Goal: Information Seeking & Learning: Learn about a topic

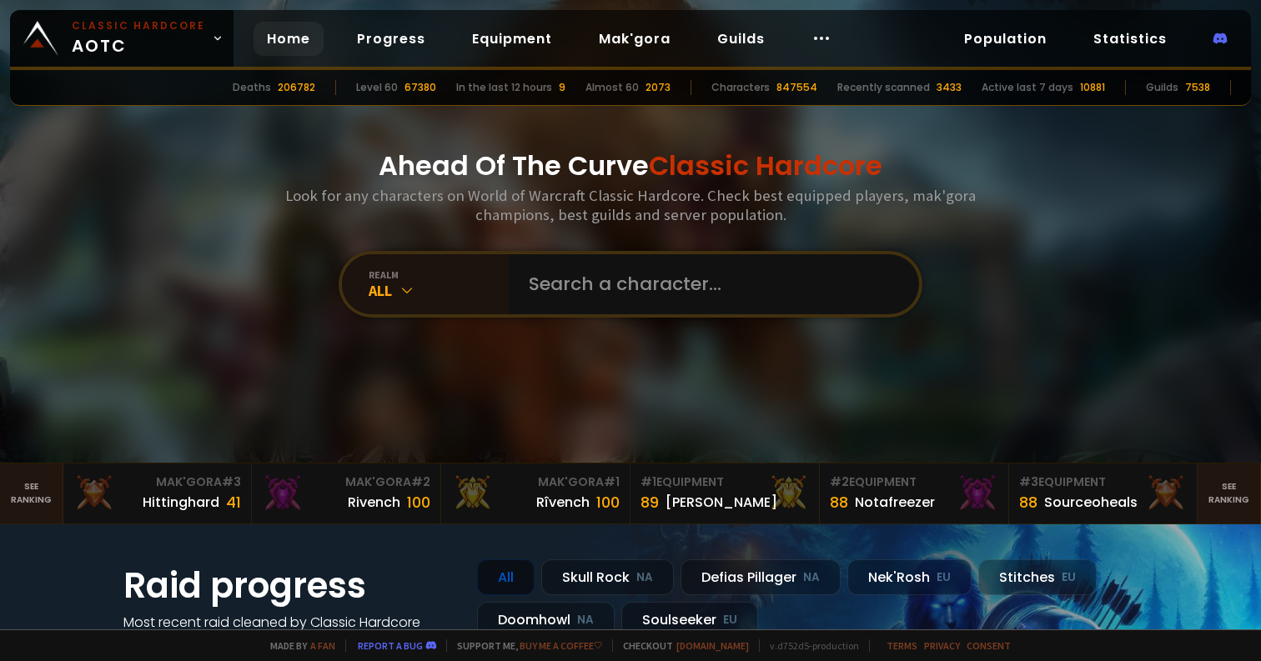
click at [711, 287] on input "text" at bounding box center [709, 284] width 380 height 60
type input "amphy"
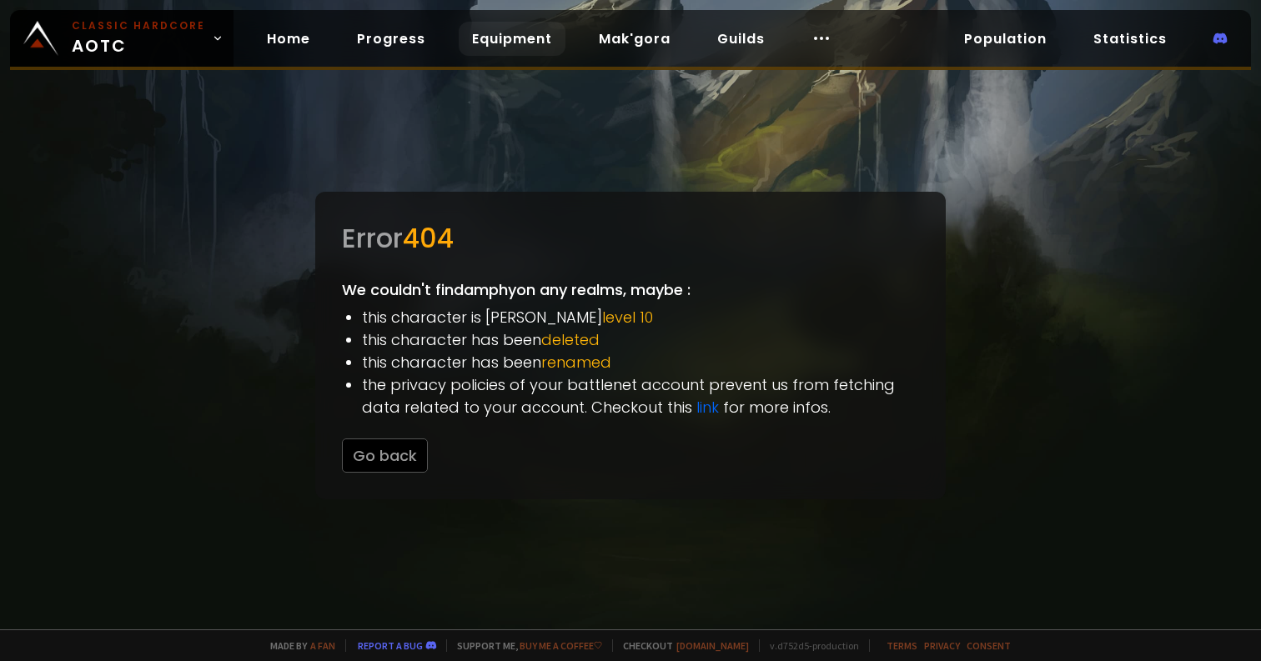
click at [539, 54] on link "Equipment" at bounding box center [512, 39] width 107 height 34
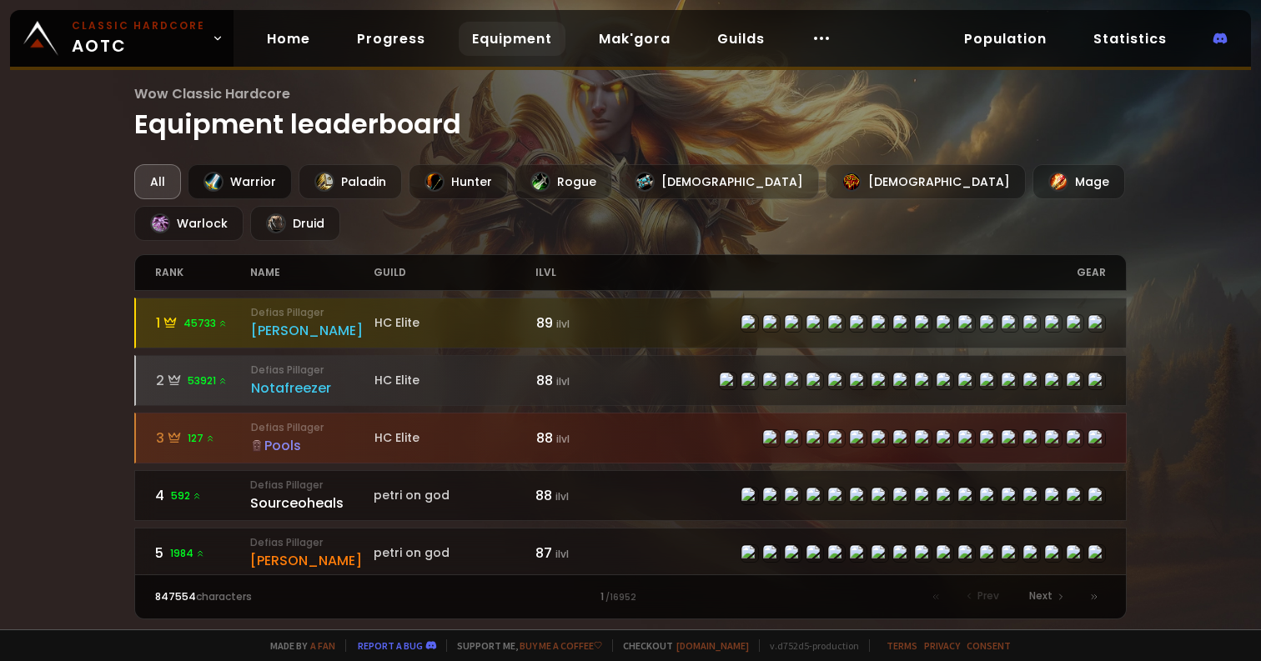
click at [258, 174] on div "Warrior" at bounding box center [240, 181] width 104 height 35
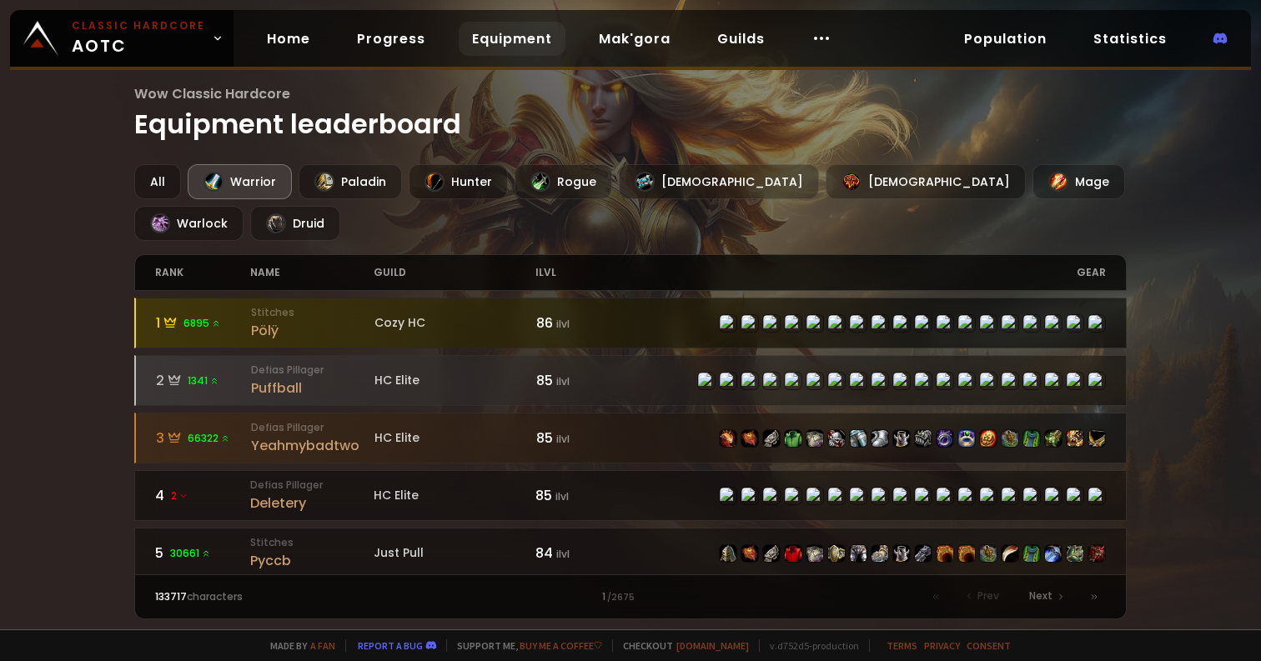
click at [471, 314] on div "Cozy HC" at bounding box center [455, 323] width 162 height 18
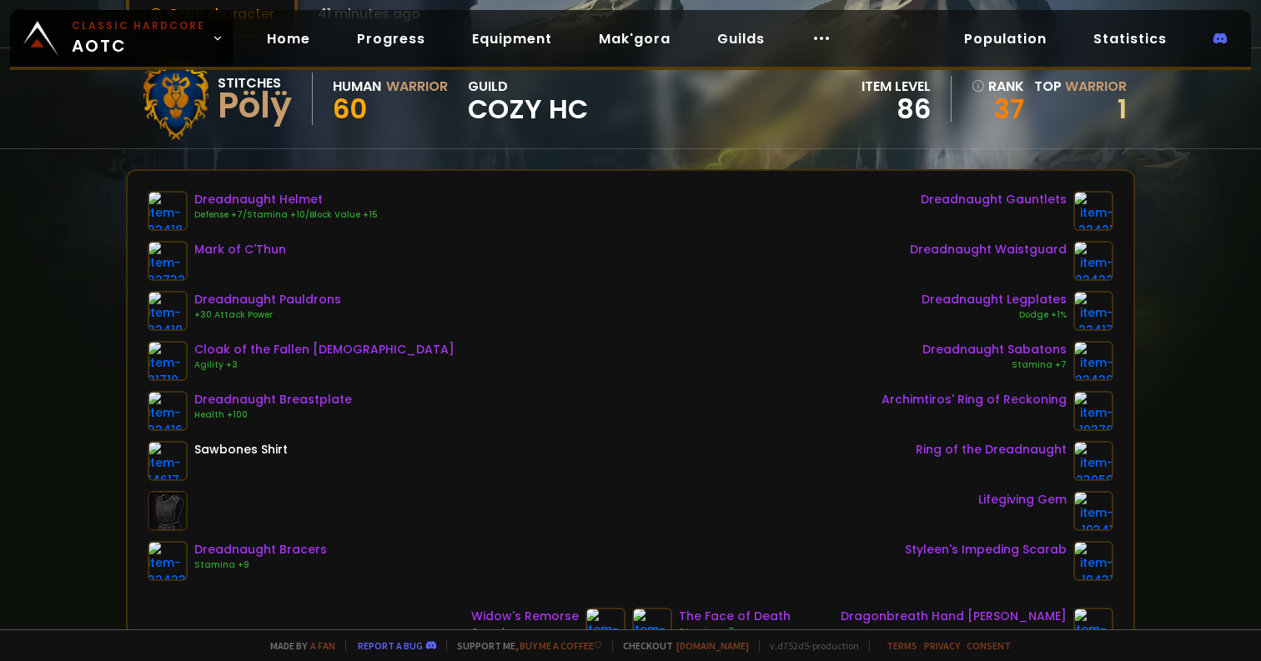
scroll to position [123, 0]
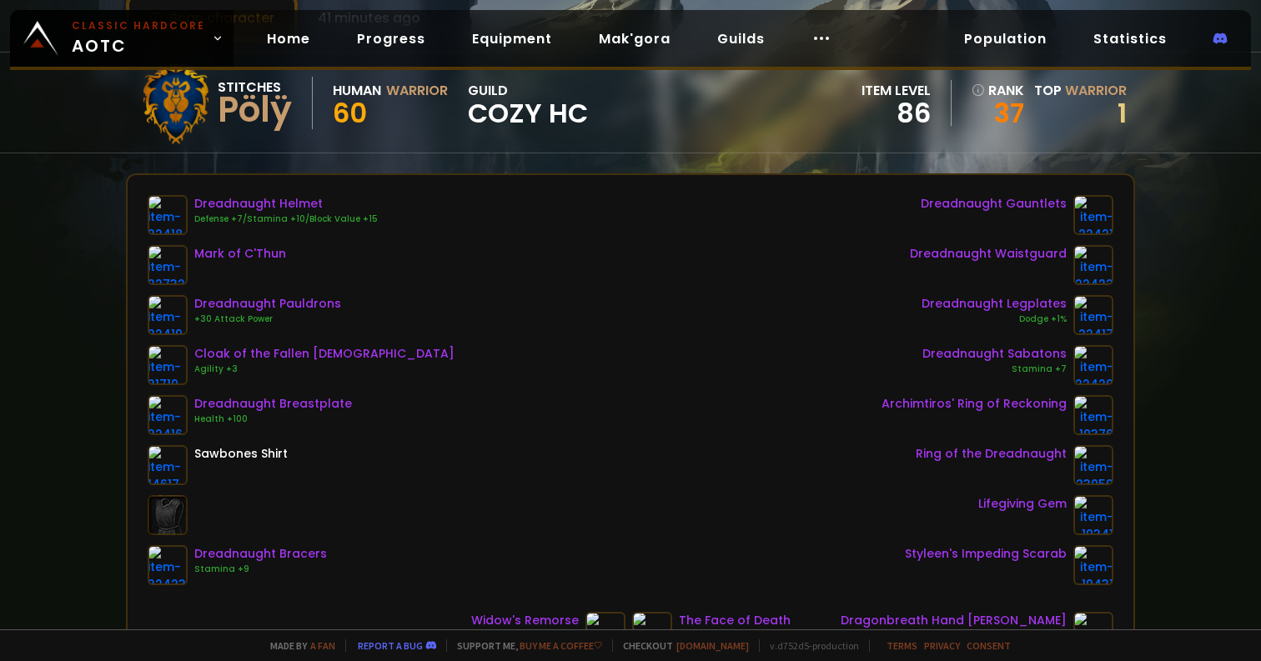
click at [538, 279] on div "Dreadnaught Helmet Defense +7/Stamina +10/Block Value +15 Mark of C'Thun Dreadn…" at bounding box center [630, 390] width 965 height 390
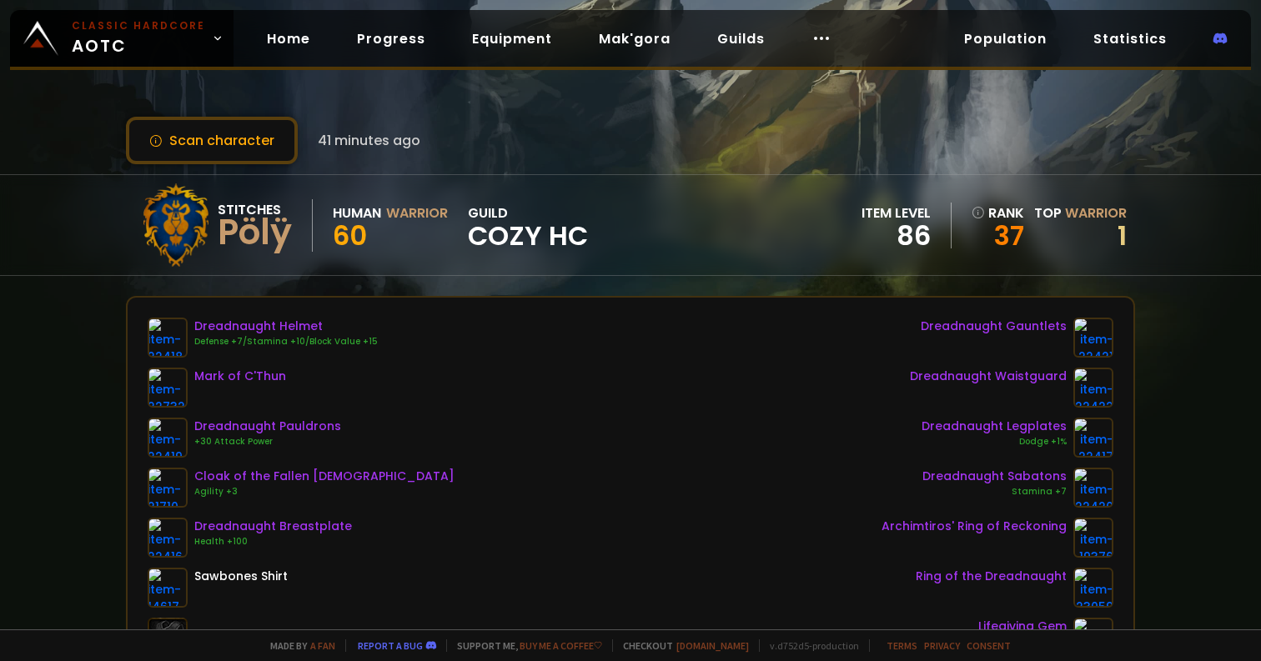
scroll to position [0, 0]
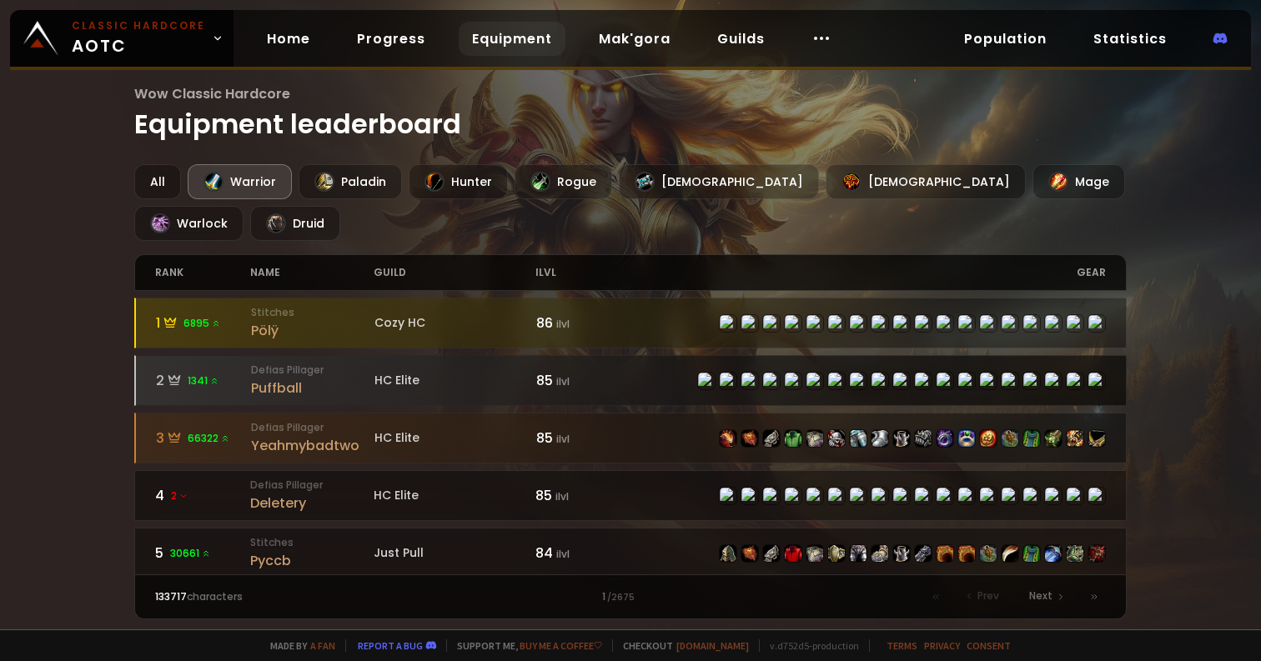
click at [331, 363] on small "Defias Pillager" at bounding box center [312, 370] width 123 height 15
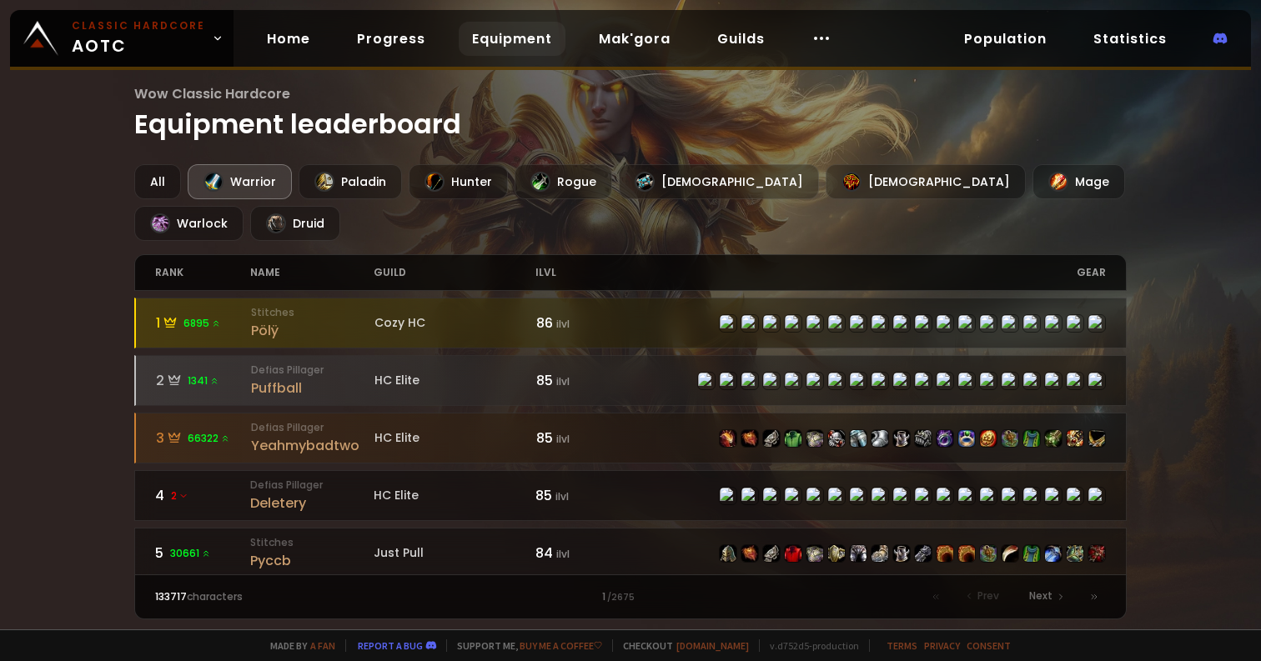
click at [357, 424] on div "1 6895 Stitches Pölÿ Cozy HC 86 ilvl 2 1341 Defias Pillager Puffball HC Elite 8…" at bounding box center [630, 432] width 992 height 283
click at [378, 429] on div "HC Elite" at bounding box center [455, 438] width 162 height 18
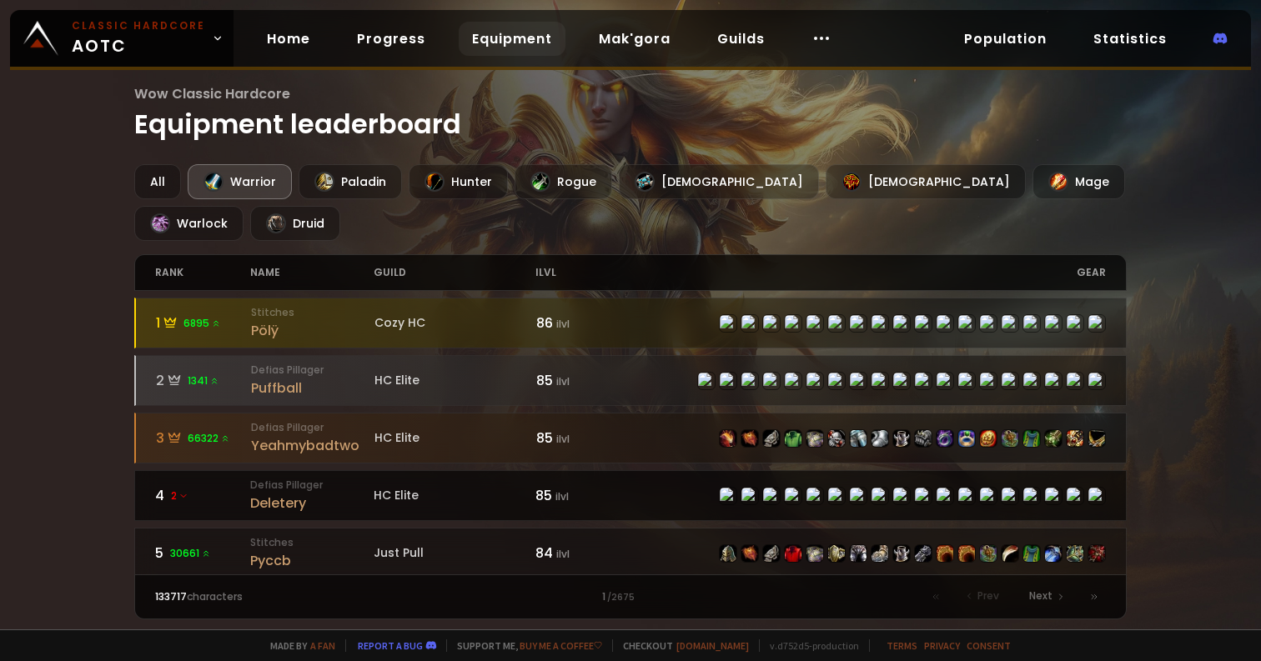
click at [497, 487] on div "HC Elite" at bounding box center [455, 496] width 162 height 18
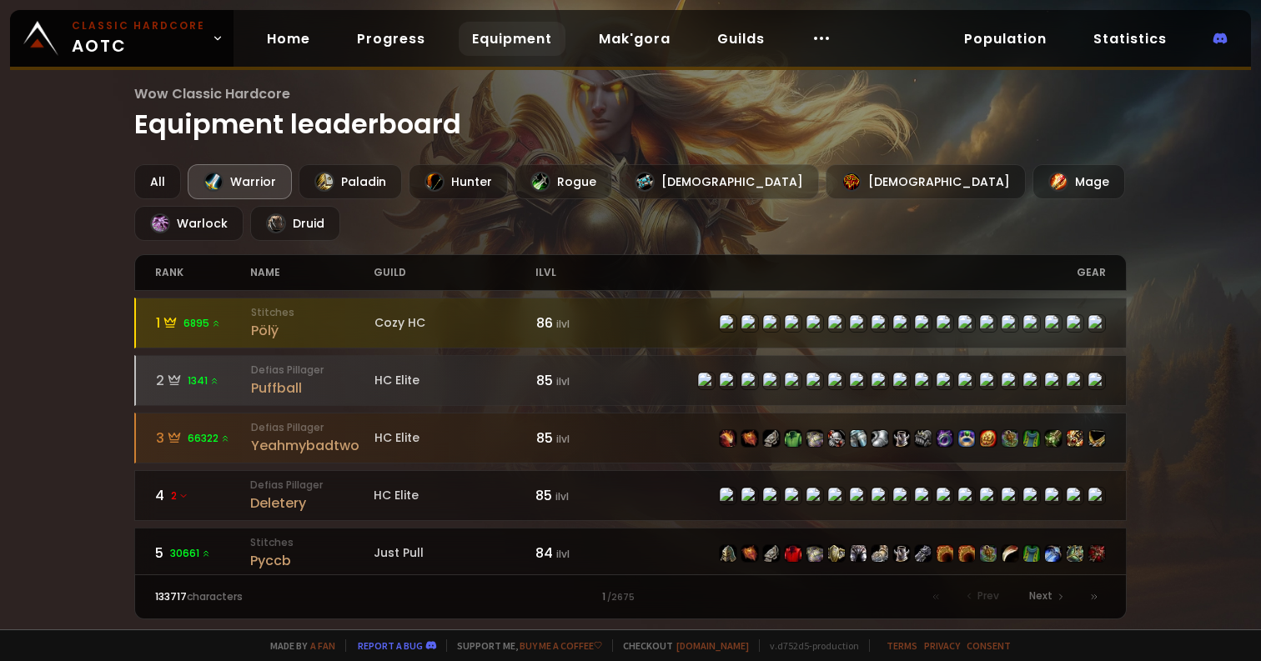
click at [454, 544] on div "Just Pull" at bounding box center [455, 553] width 162 height 18
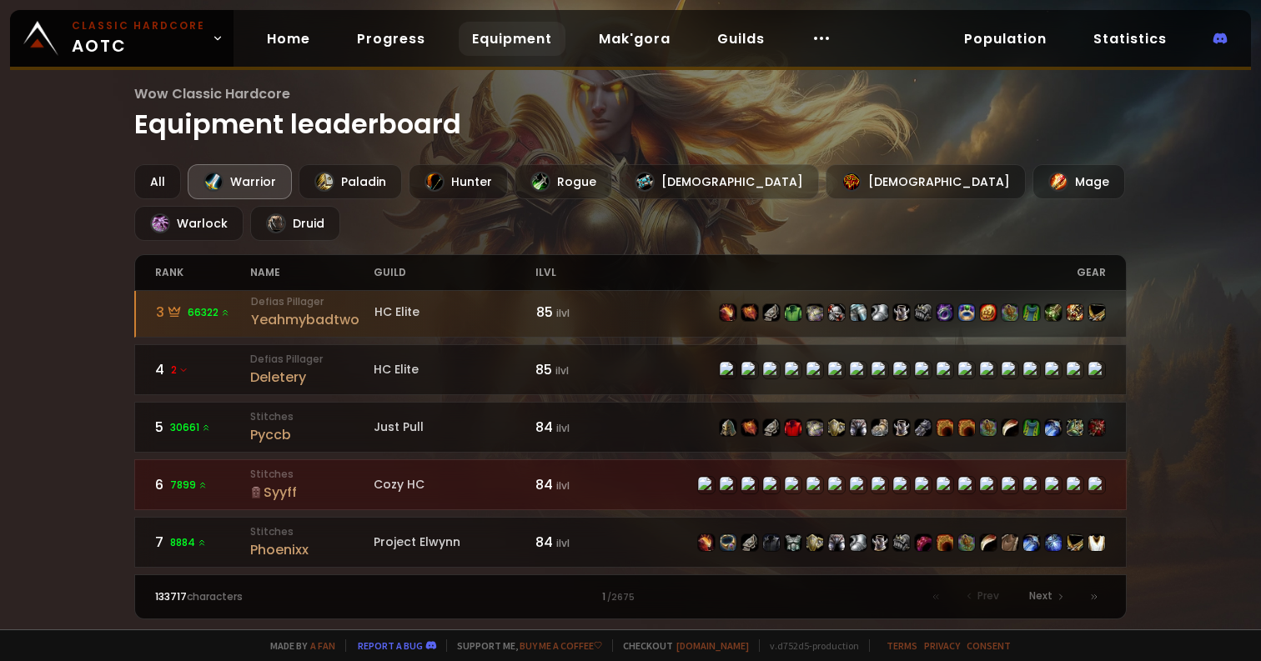
scroll to position [131, 0]
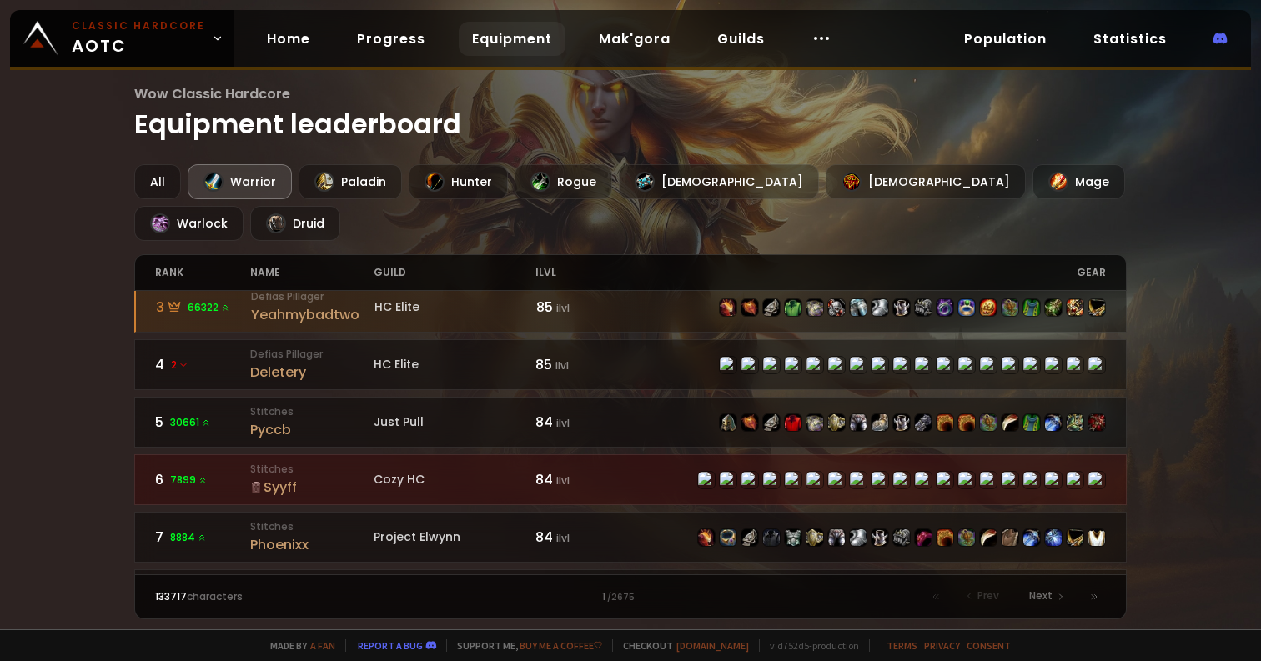
click at [351, 462] on small "Stitches" at bounding box center [311, 469] width 123 height 15
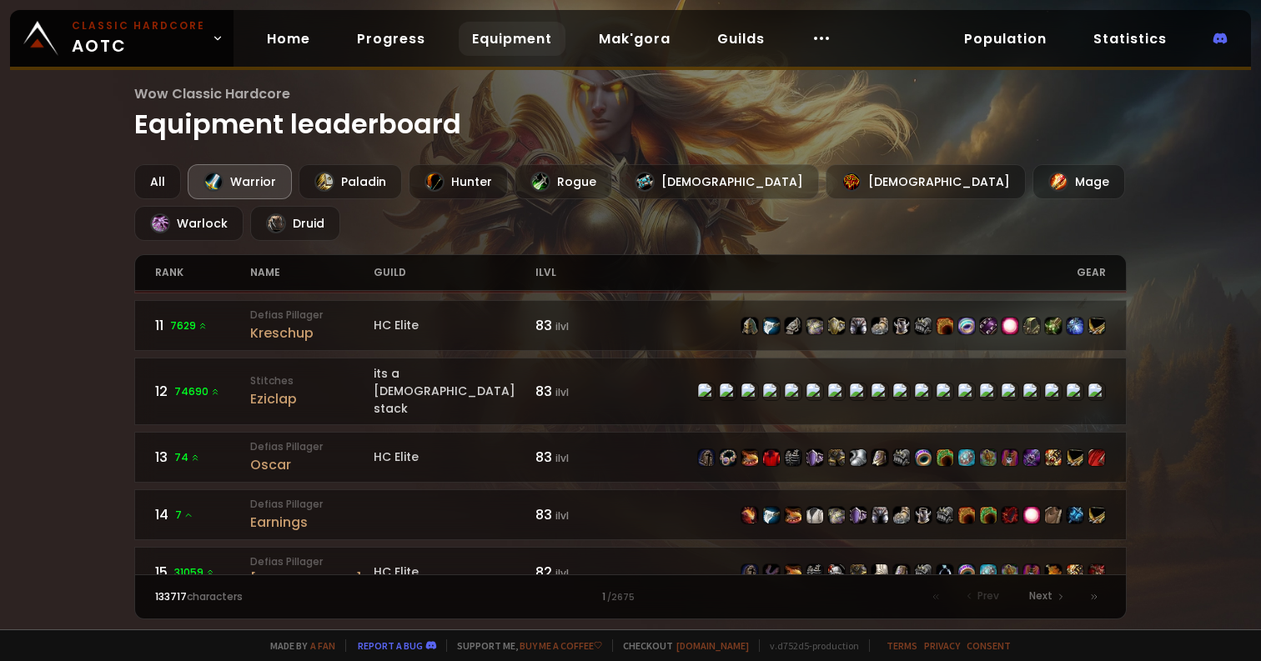
scroll to position [649, 0]
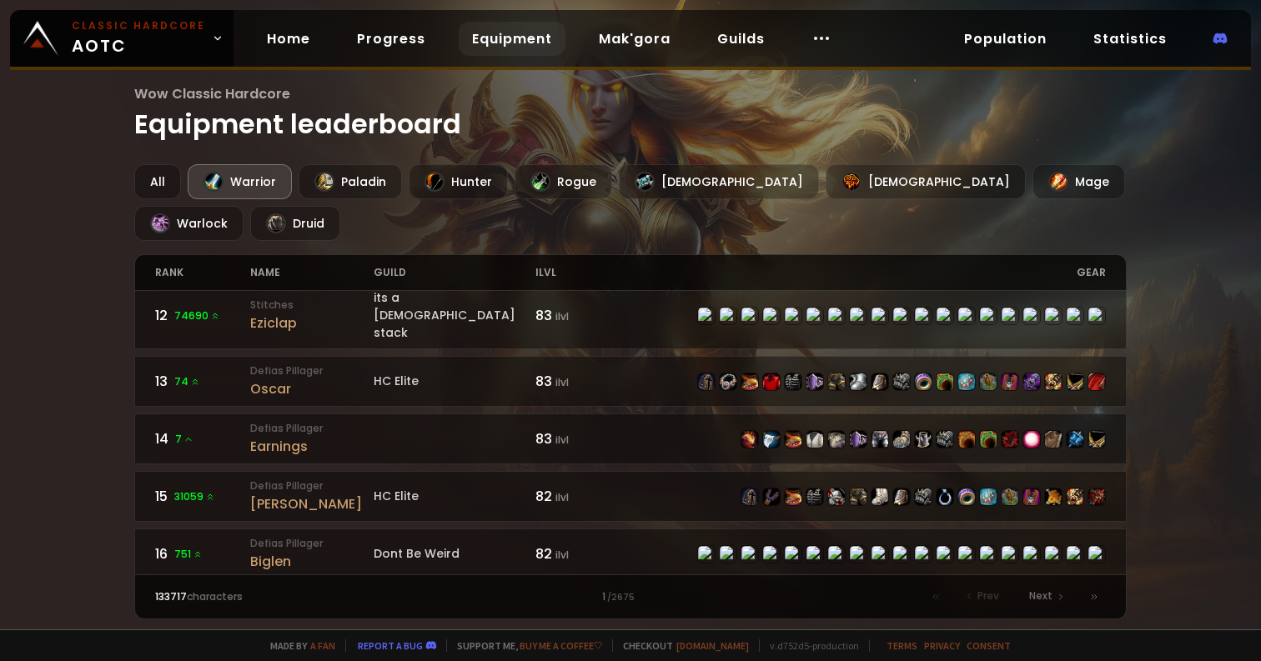
click at [389, 529] on link "16 751 Defias Pillager Biglen Dont Be Weird 82 ilvl" at bounding box center [630, 554] width 992 height 51
